Goal: Complete application form: Complete application form

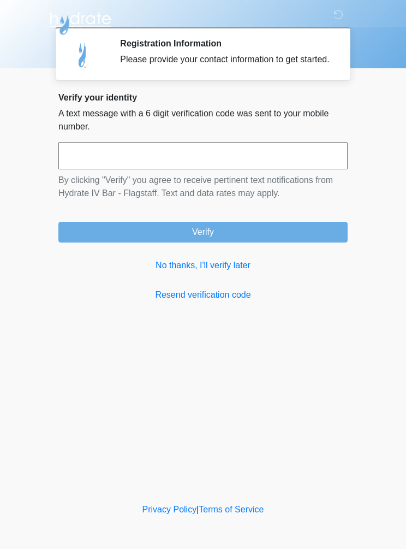
click at [228, 272] on link "No thanks, I'll verify later" at bounding box center [202, 265] width 289 height 13
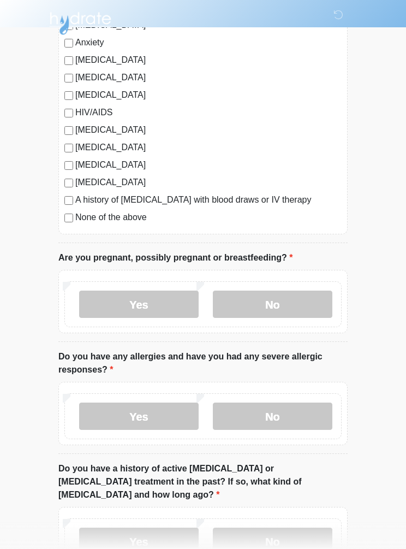
scroll to position [227, 0]
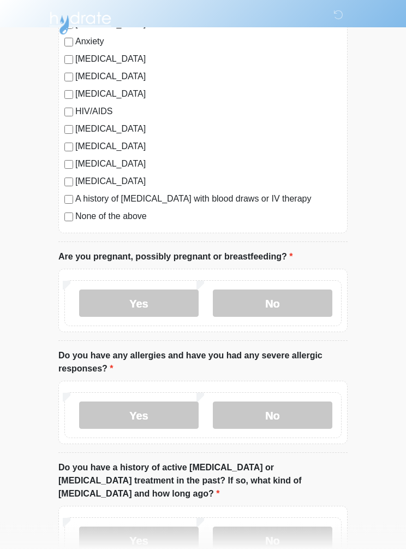
click at [280, 297] on label "No" at bounding box center [273, 303] width 120 height 27
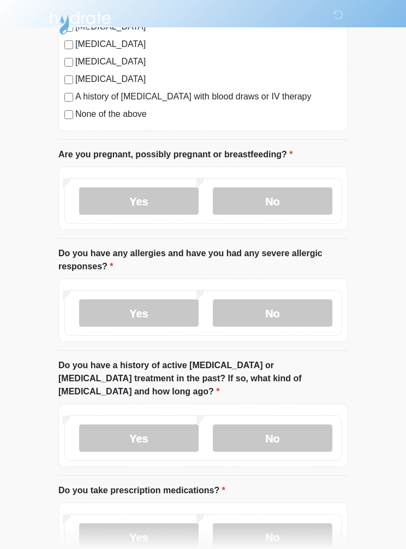
scroll to position [330, 0]
click at [138, 310] on label "Yes" at bounding box center [139, 312] width 120 height 27
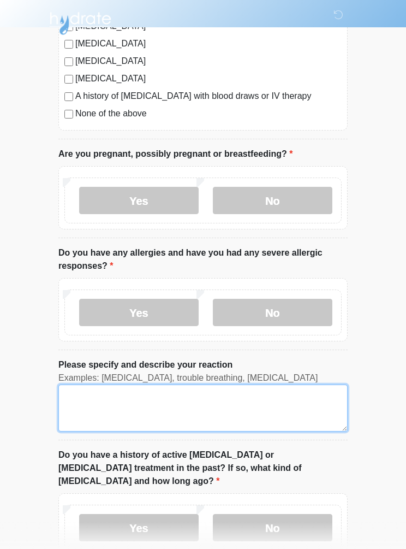
click at [108, 396] on textarea "Please specify and describe your reaction" at bounding box center [202, 407] width 289 height 47
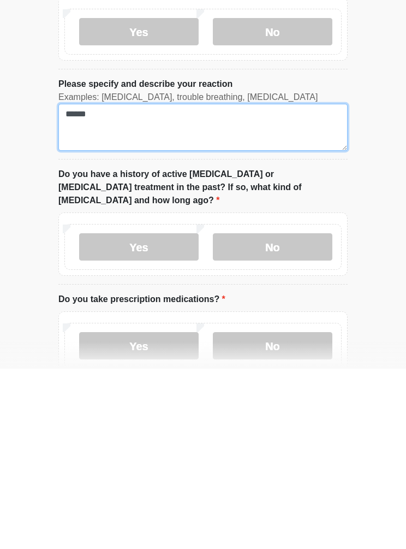
scroll to position [432, 0]
type textarea "*****"
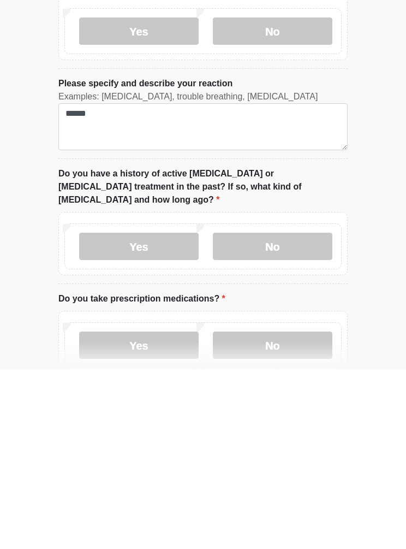
click at [144, 412] on label "Yes" at bounding box center [139, 425] width 120 height 27
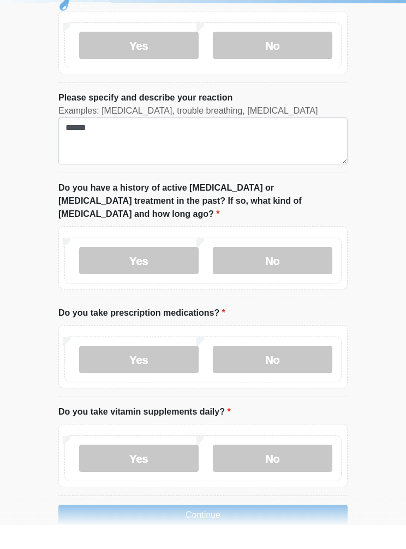
scroll to position [573, 0]
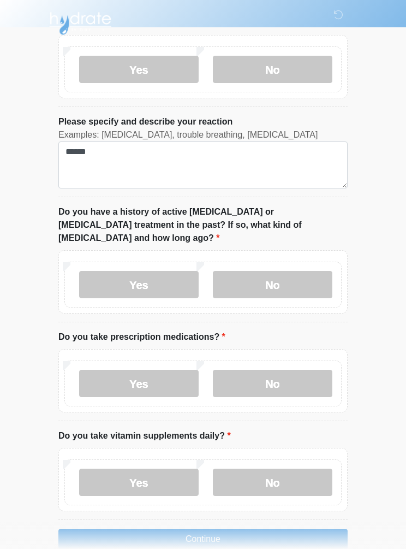
click at [282, 370] on label "No" at bounding box center [273, 383] width 120 height 27
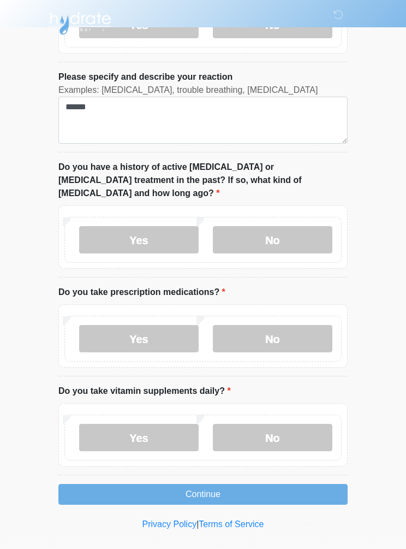
click at [152, 424] on label "Yes" at bounding box center [139, 437] width 120 height 27
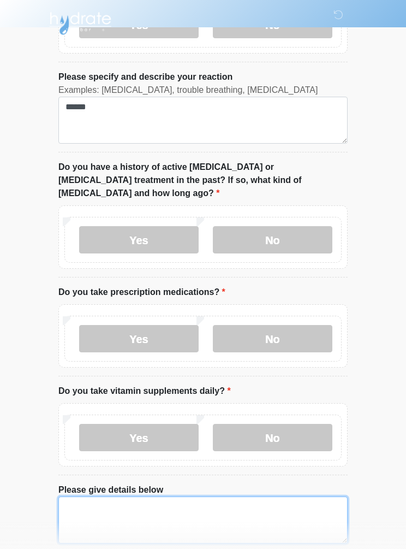
click at [243, 502] on textarea "Please give details below" at bounding box center [202, 519] width 289 height 47
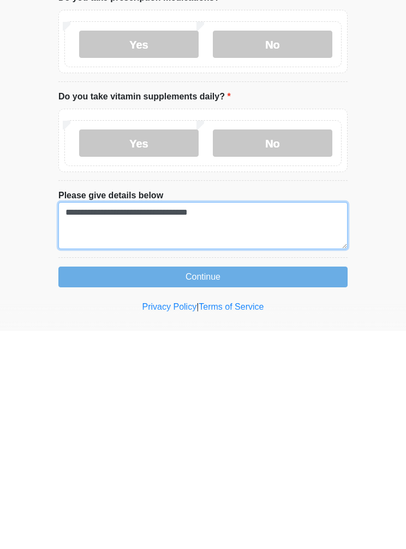
type textarea "**********"
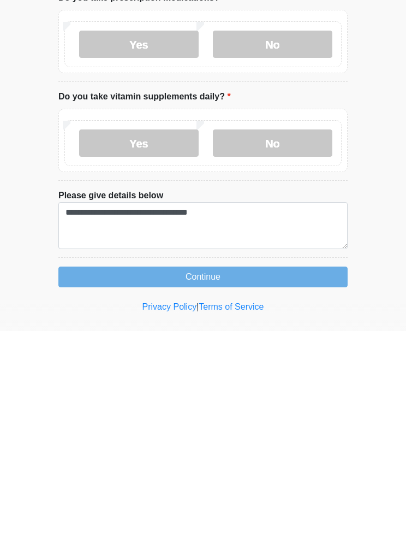
click at [202, 484] on button "Continue" at bounding box center [202, 494] width 289 height 21
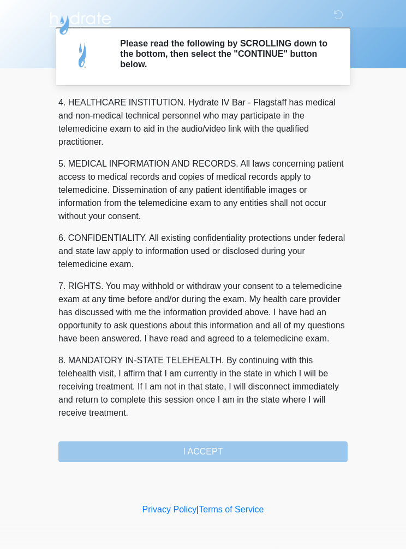
scroll to position [316, 0]
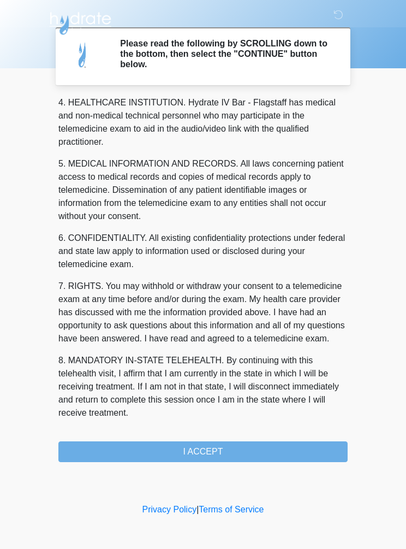
click at [210, 447] on button "I ACCEPT" at bounding box center [202, 451] width 289 height 21
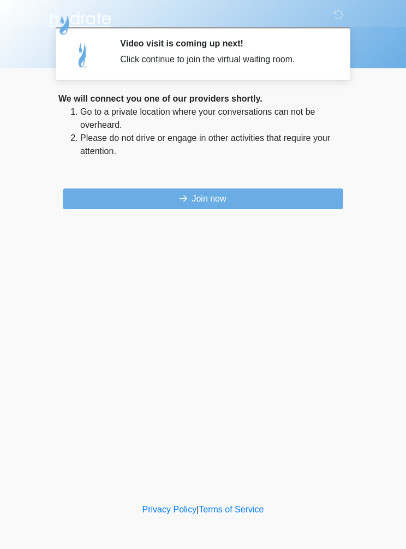
click at [217, 196] on button "Join now" at bounding box center [203, 198] width 281 height 21
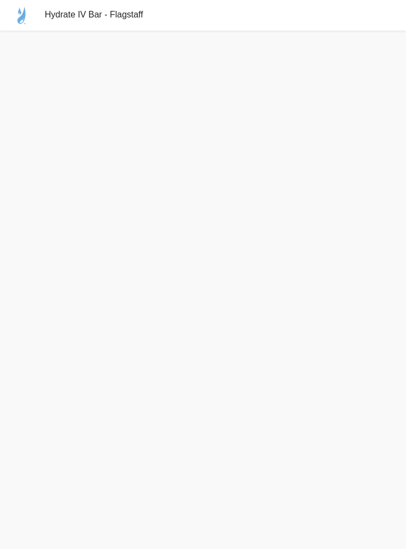
scroll to position [1, 0]
